Goal: Task Accomplishment & Management: Use online tool/utility

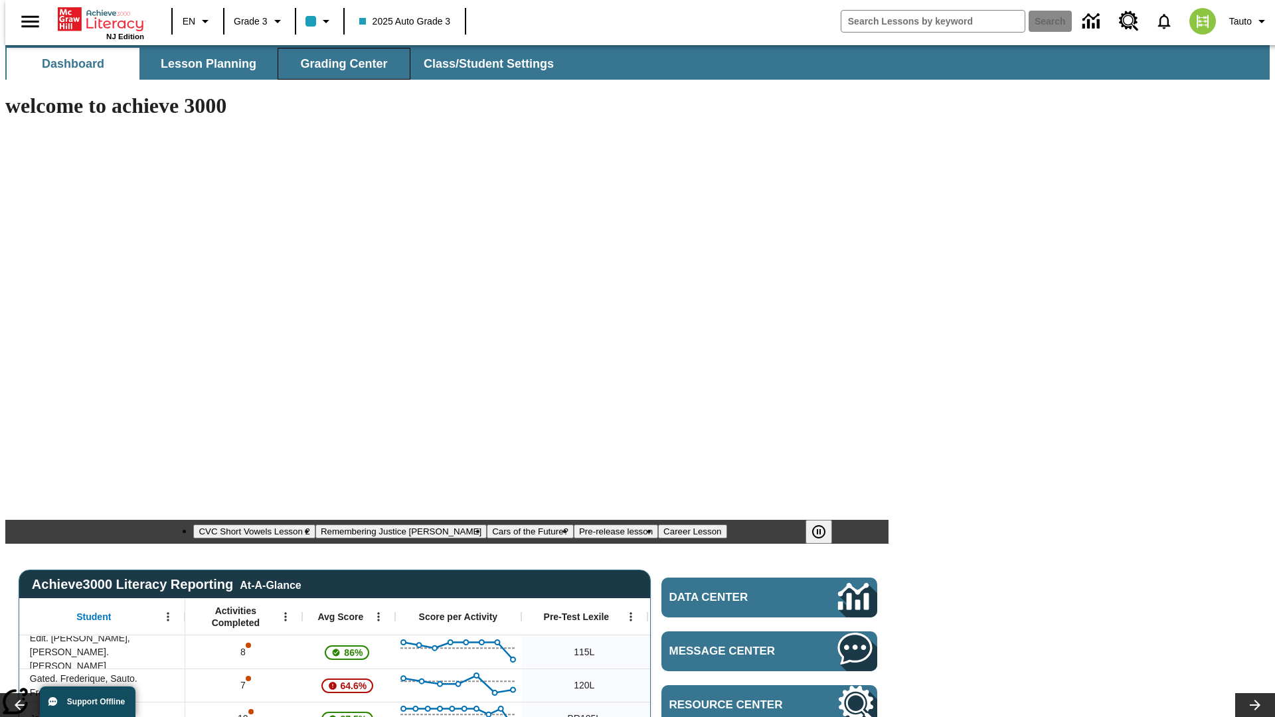
click at [339, 64] on span "Grading Center" at bounding box center [343, 63] width 87 height 15
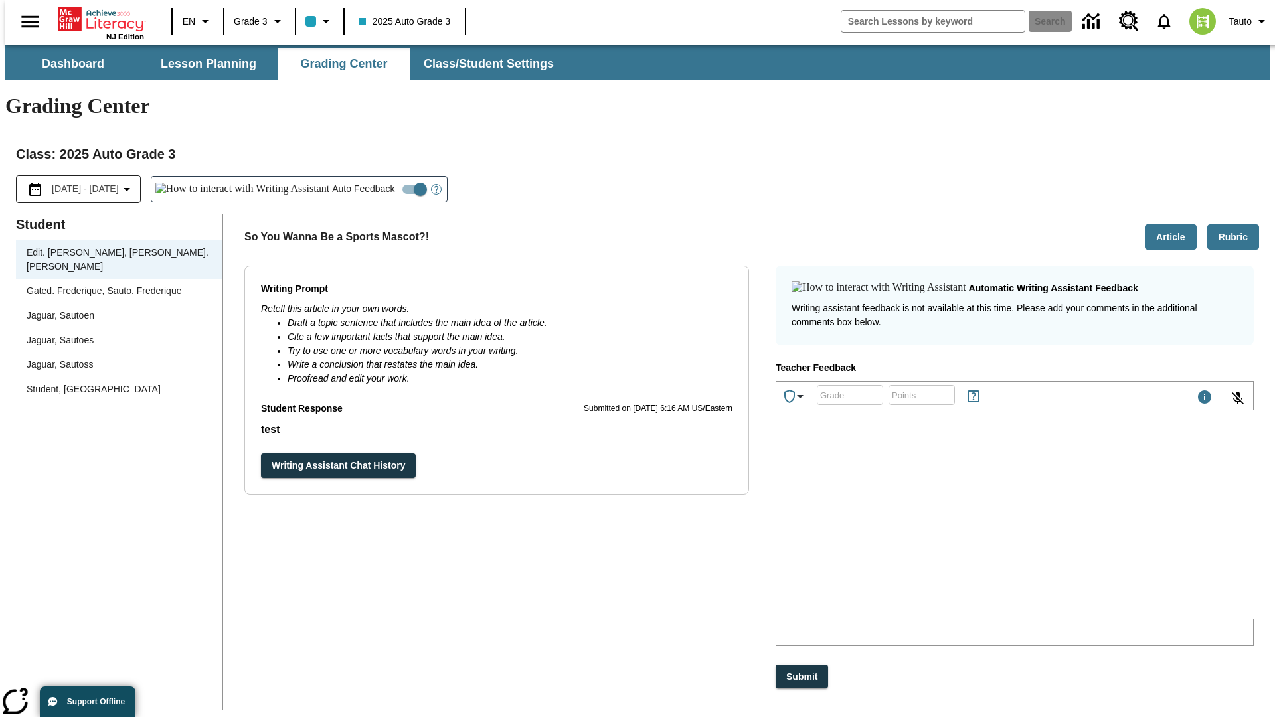
click at [114, 309] on div "Jaguar, Sautoen" at bounding box center [119, 316] width 185 height 14
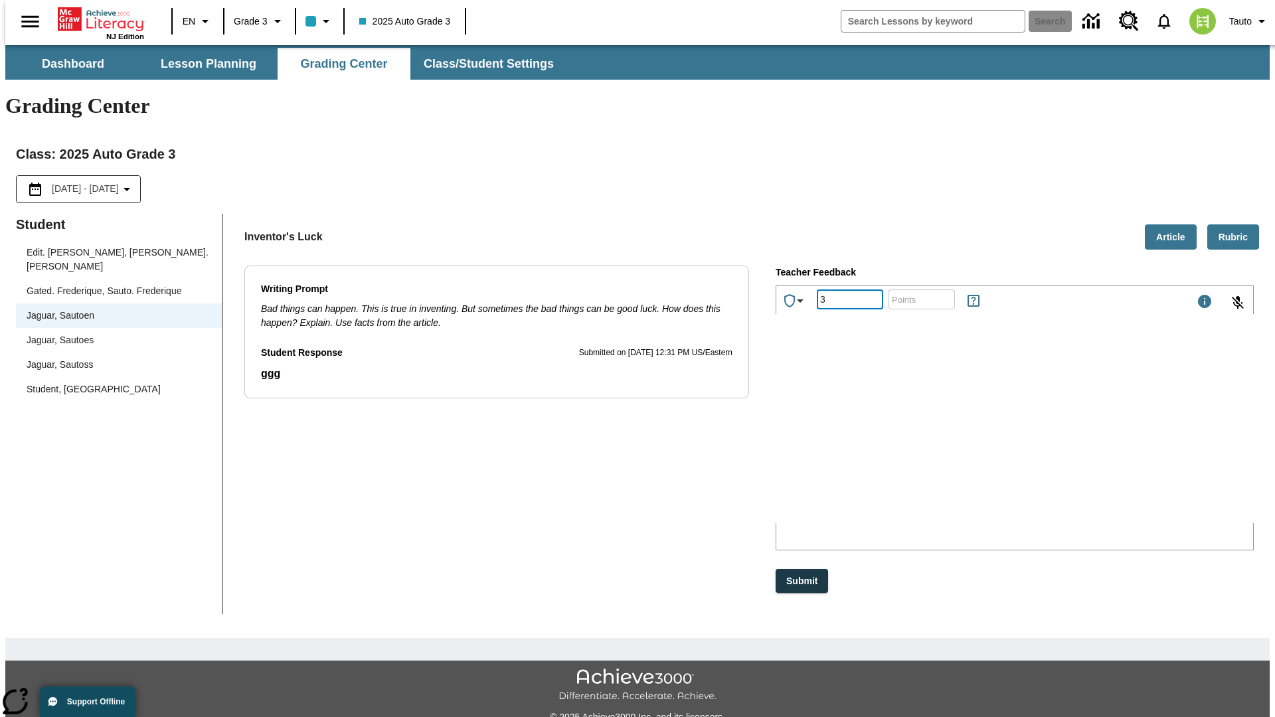
type input "3"
type input "10"
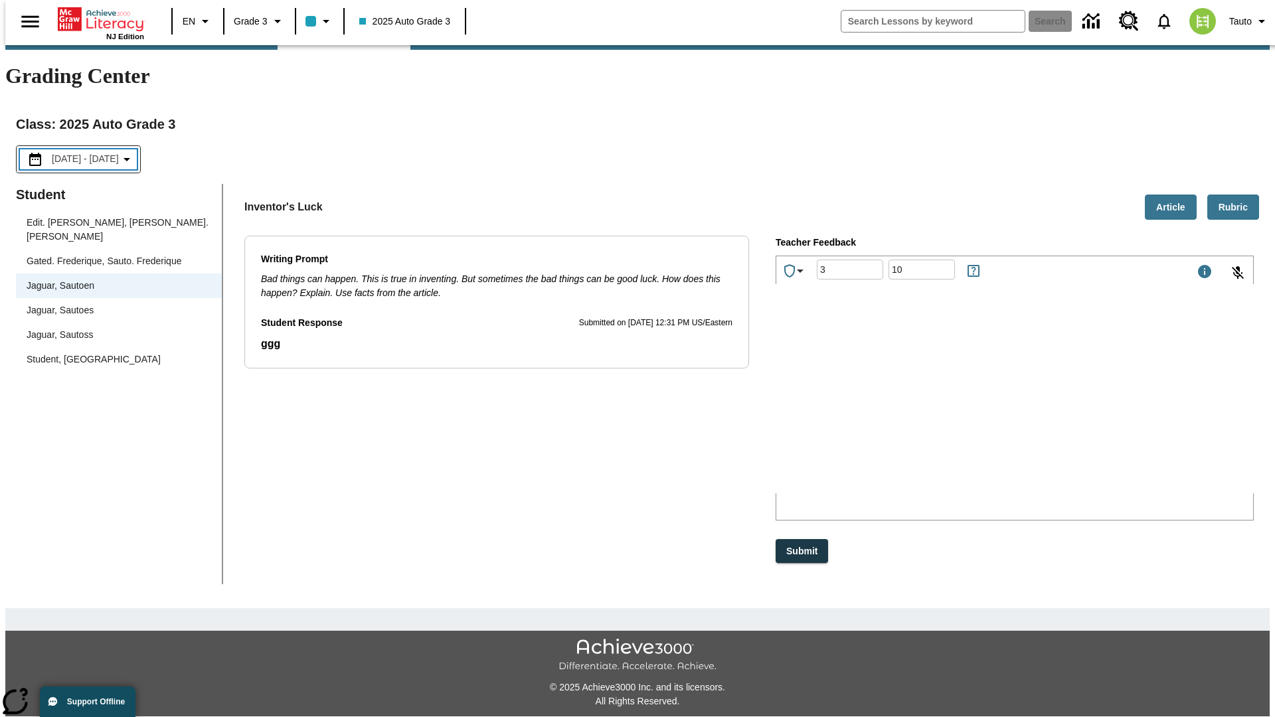
click at [970, 408] on p "Type your response here." at bounding box center [876, 406] width 189 height 12
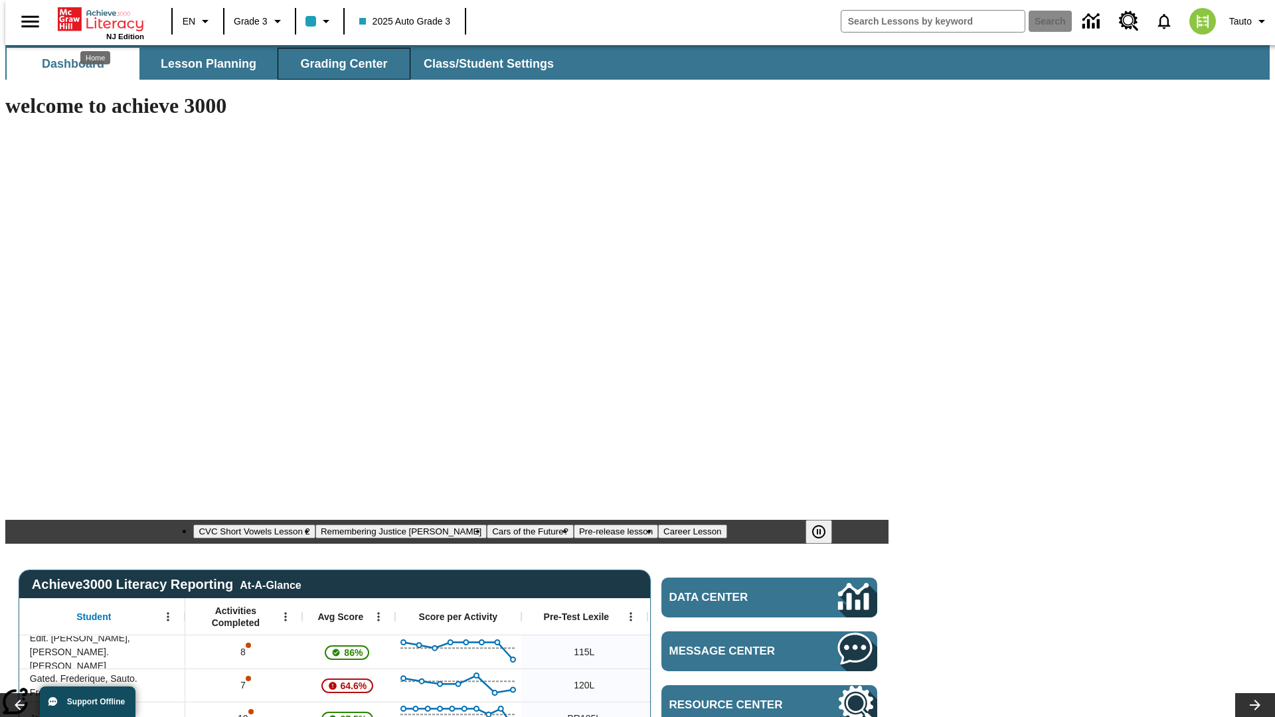
click at [339, 64] on span "Grading Center" at bounding box center [343, 63] width 87 height 15
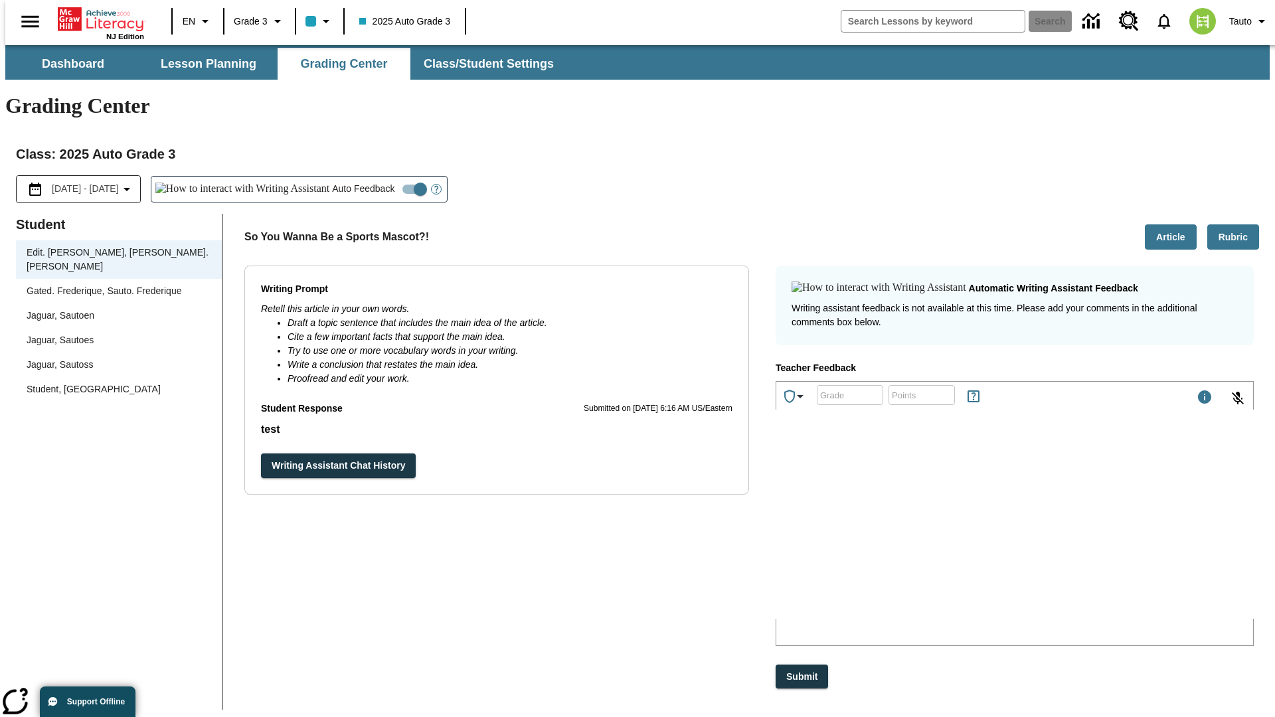
click at [114, 309] on div "Jaguar, Sautoen" at bounding box center [119, 316] width 185 height 14
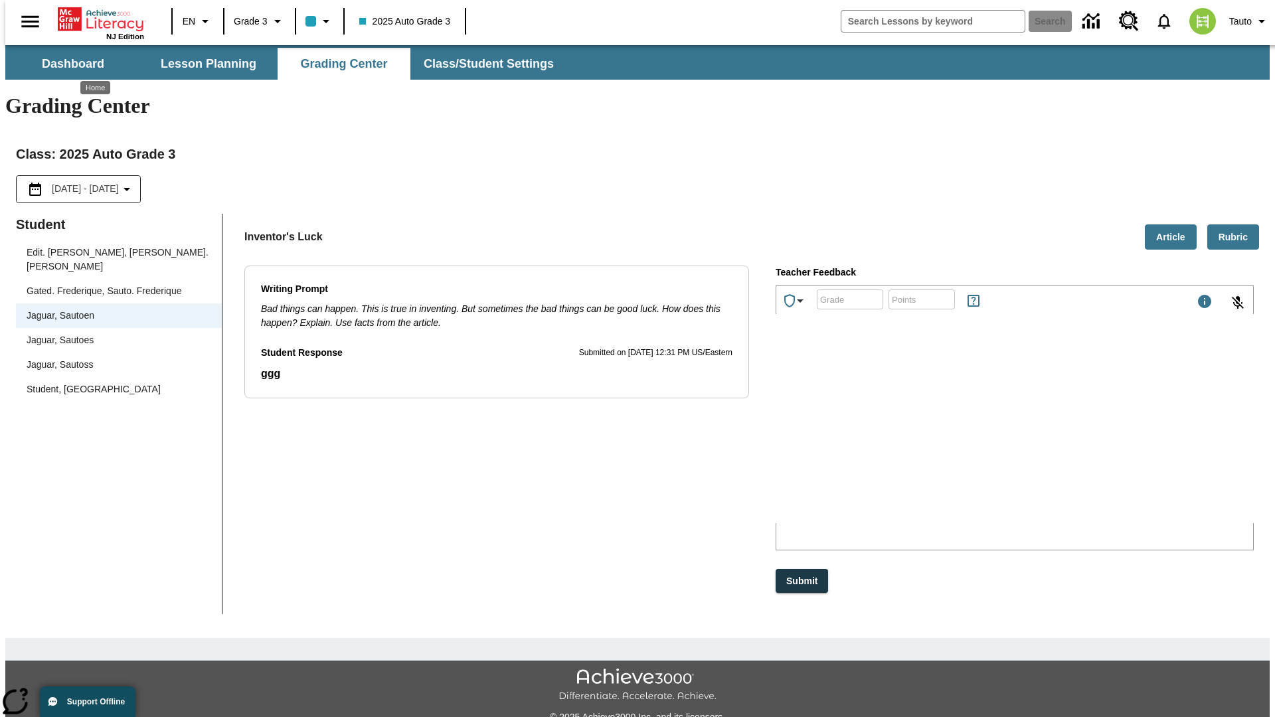
click at [970, 438] on p "FEaac" at bounding box center [876, 436] width 189 height 12
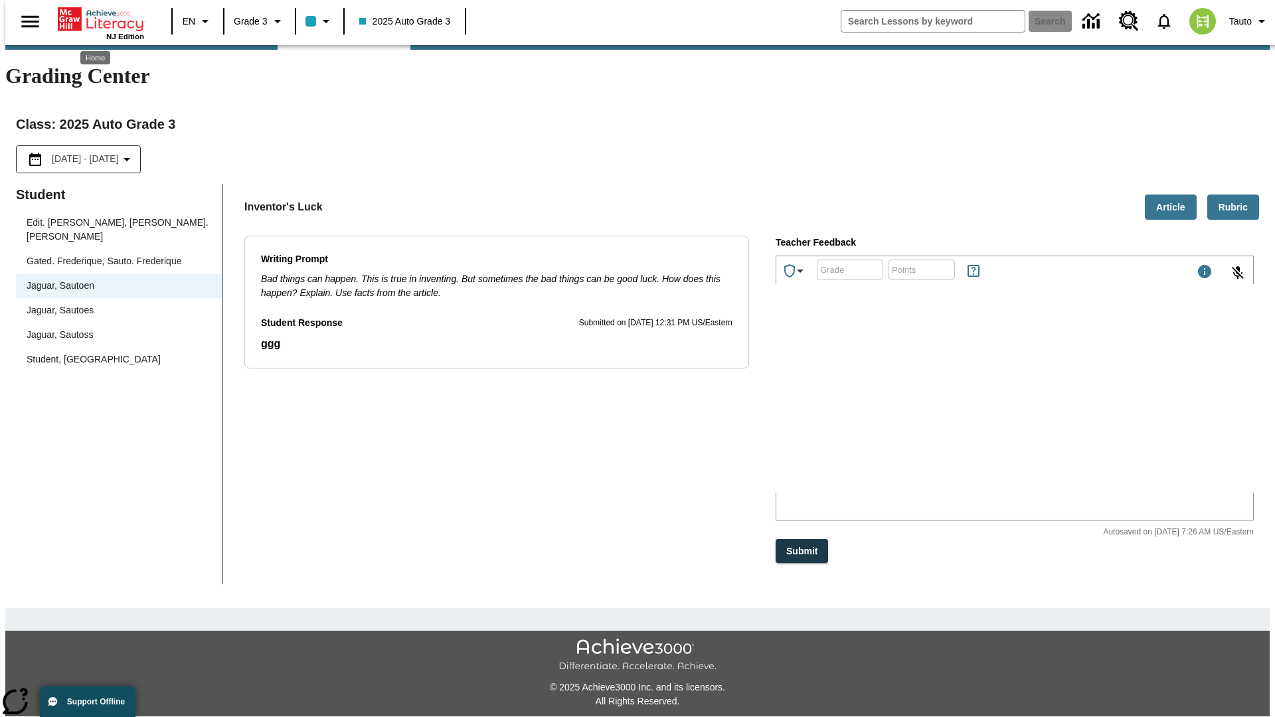
click at [970, 408] on p "xbejiw" at bounding box center [876, 406] width 189 height 12
